Goal: Communication & Community: Share content

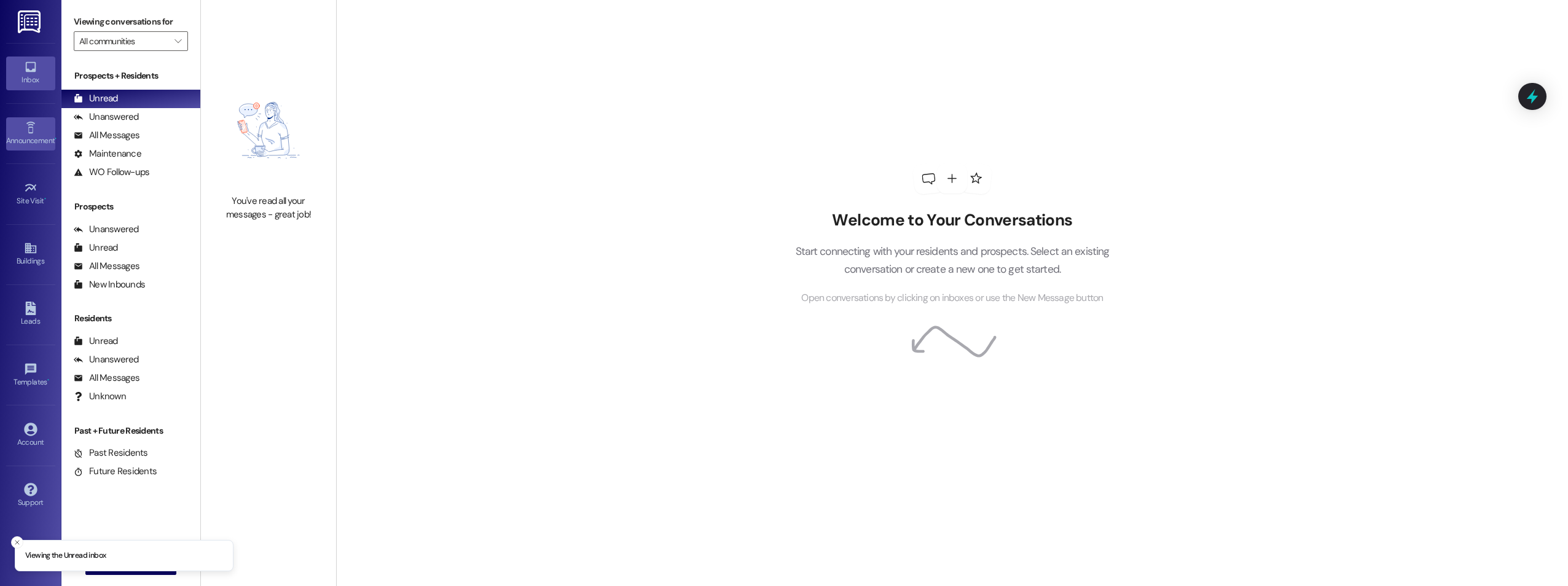
click at [36, 138] on div "Announcement •" at bounding box center [31, 141] width 62 height 13
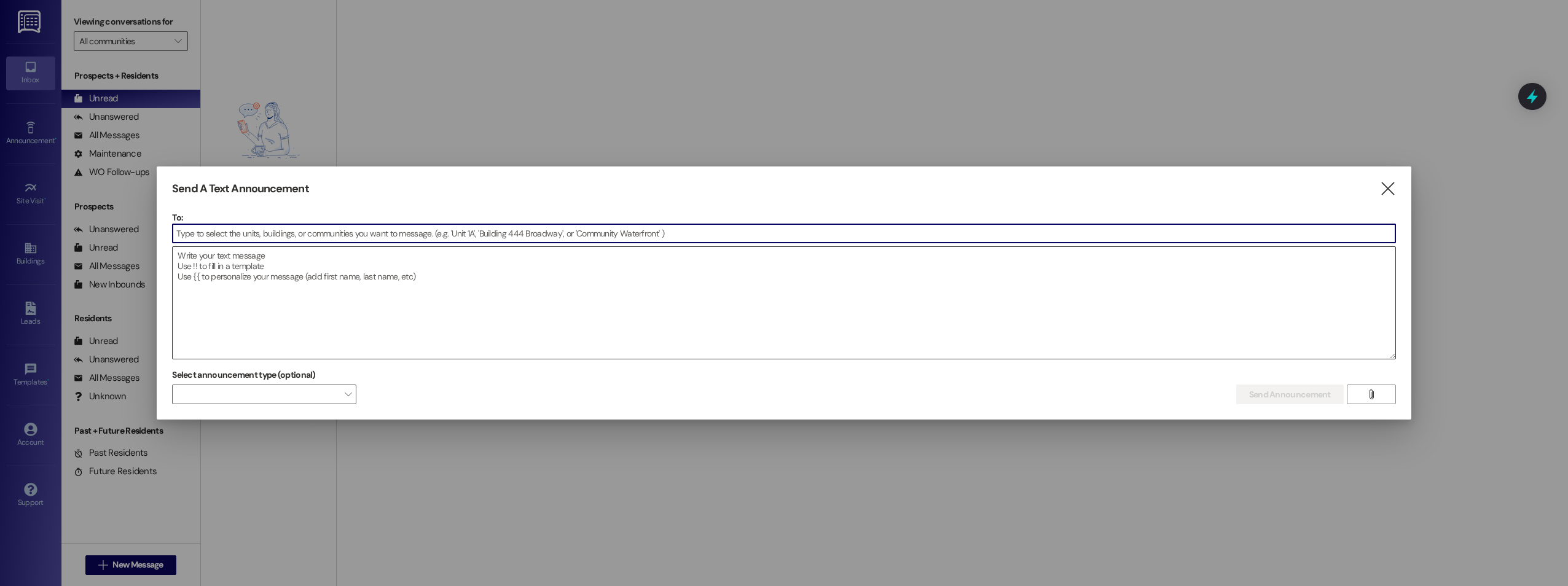
click at [239, 264] on textarea at bounding box center [784, 303] width 1222 height 112
type textarea "s"
click at [454, 291] on textarea at bounding box center [784, 303] width 1222 height 112
paste textarea "We are aware that the York Rd entrance door was shattered due to the recent sto…"
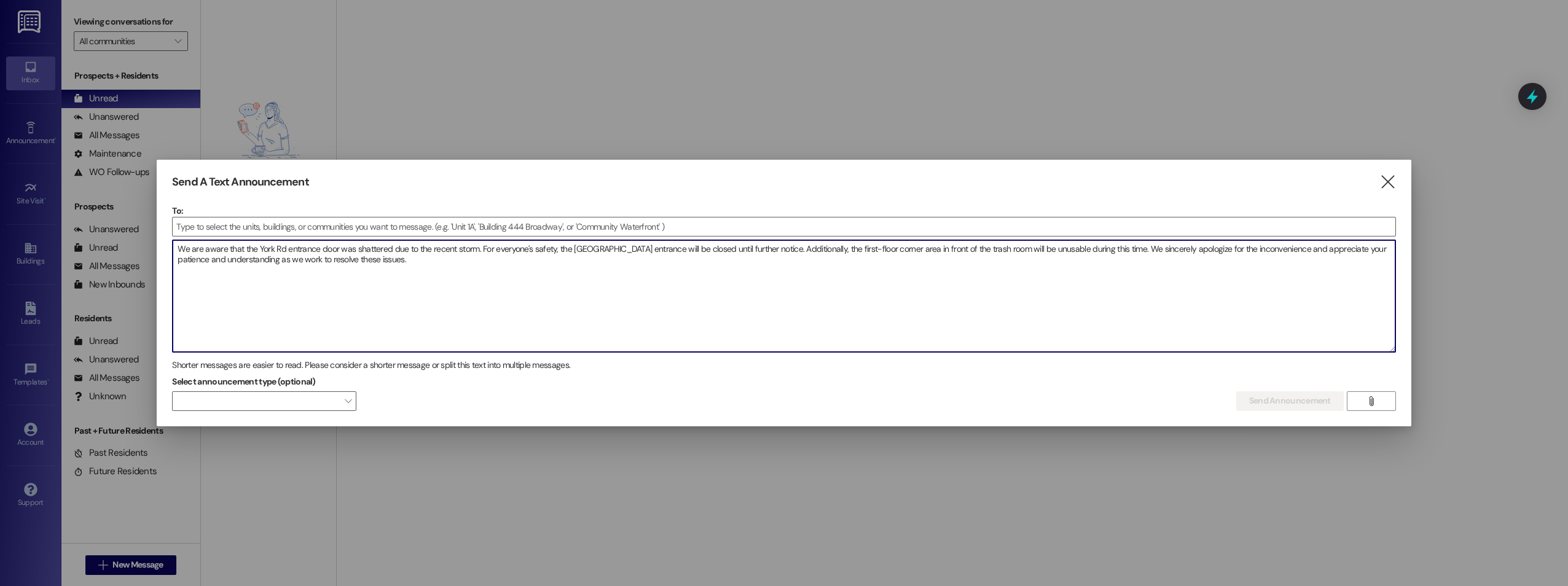
click at [178, 249] on textarea "We are aware that the York Rd entrance door was shattered due to the recent sto…" at bounding box center [784, 296] width 1222 height 112
type textarea "Good morning, residents, we are aware that the York Rd entrance door was shatte…"
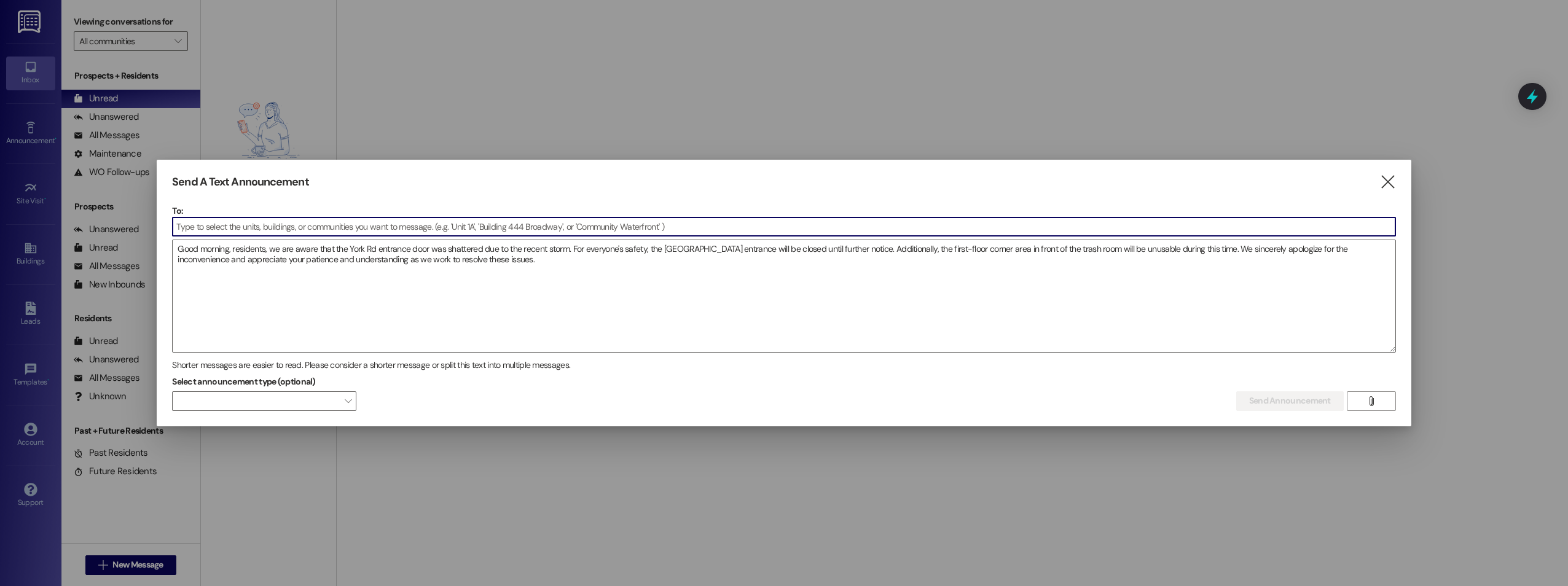
click at [230, 232] on input at bounding box center [784, 227] width 1222 height 19
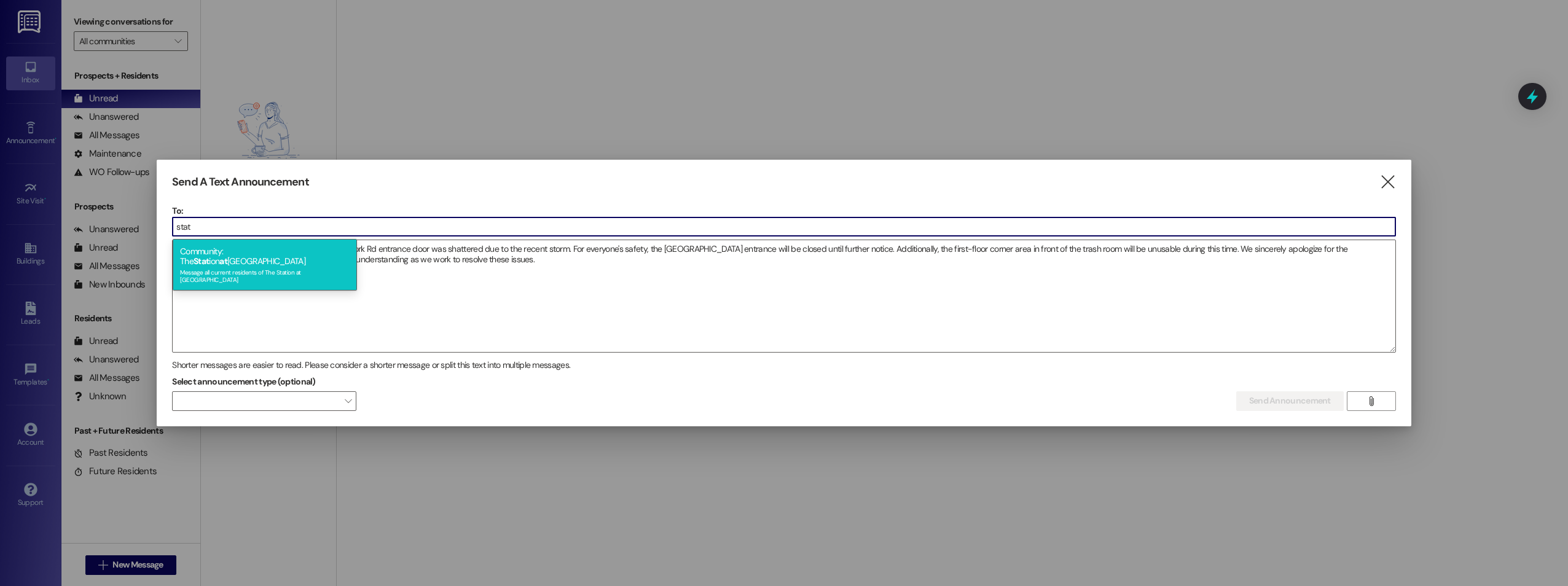
type input "stat"
click at [239, 252] on div "Community: The Stat ion at [GEOGRAPHIC_DATA] Message all current residents of […" at bounding box center [265, 264] width 185 height 52
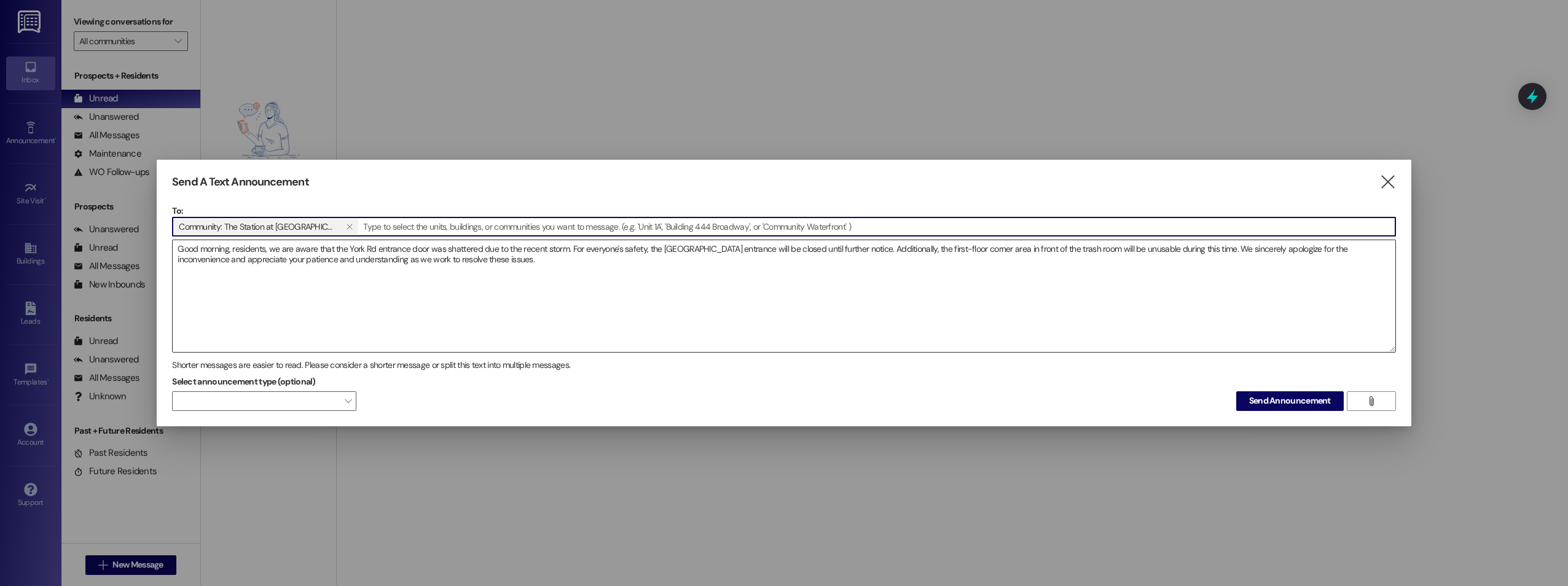
click at [436, 293] on textarea "Good morning, residents, we are aware that the York Rd entrance door was shatte…" at bounding box center [784, 296] width 1222 height 112
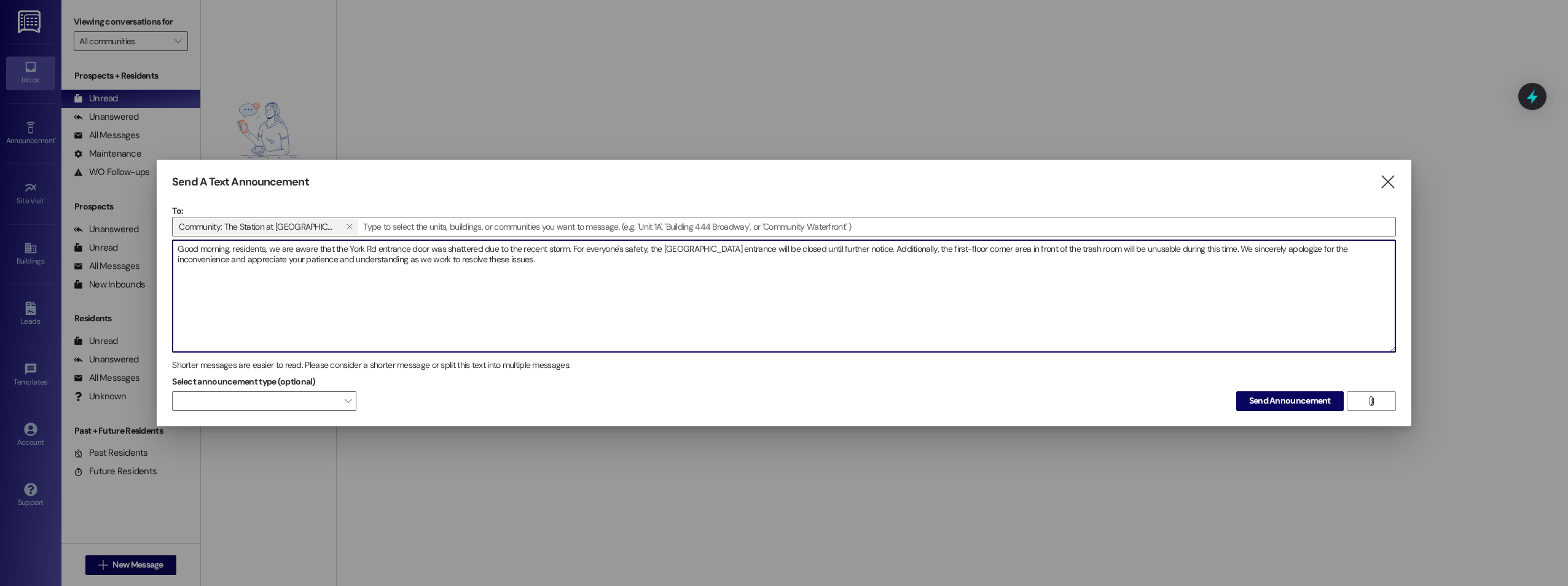
click at [1262, 397] on span "Send Announcement" at bounding box center [1289, 401] width 81 height 13
